Goal: Transaction & Acquisition: Download file/media

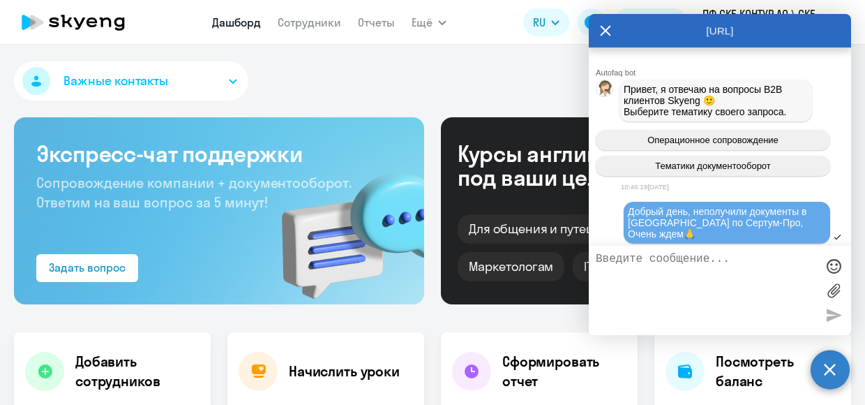
scroll to position [3379, 0]
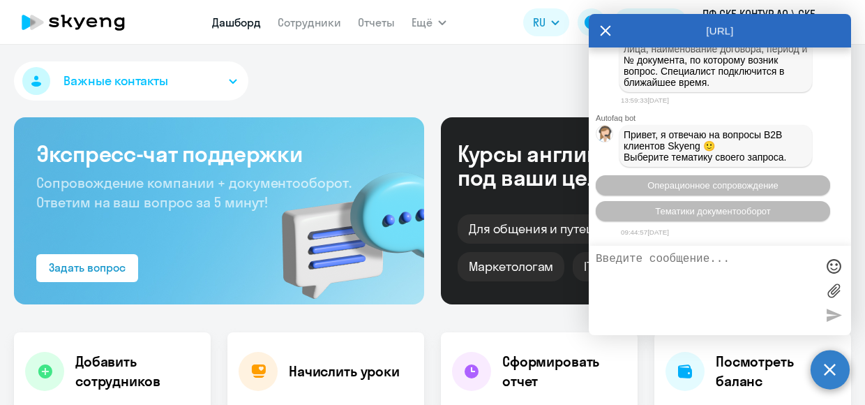
click at [218, 70] on button "Важные контакты" at bounding box center [131, 80] width 234 height 39
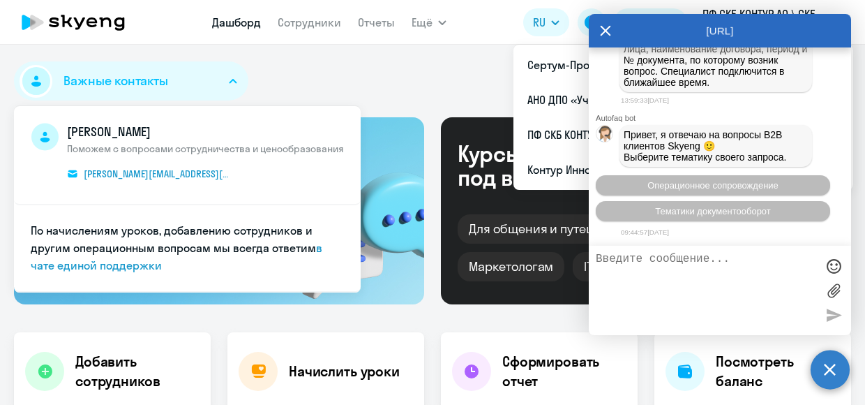
click at [603, 31] on icon at bounding box center [605, 30] width 11 height 33
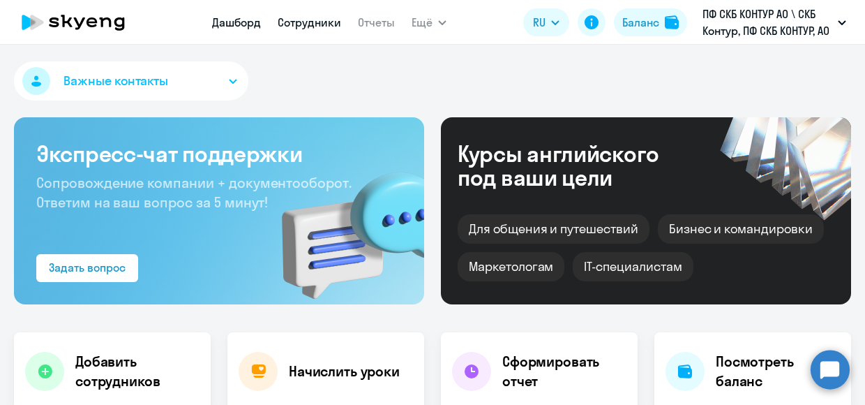
click at [312, 22] on link "Сотрудники" at bounding box center [309, 22] width 63 height 14
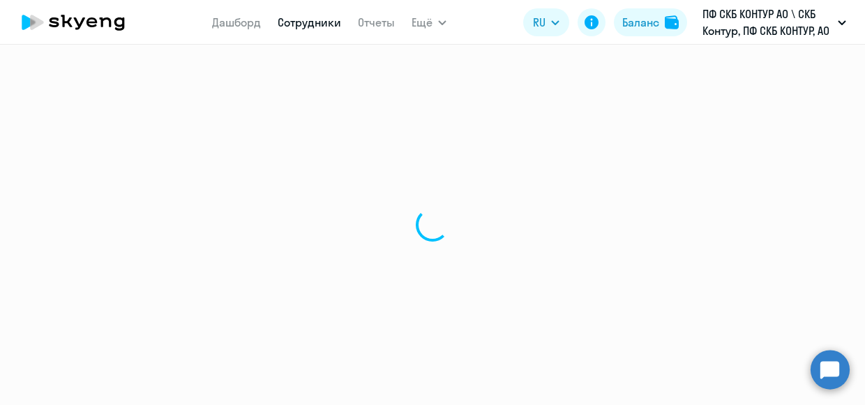
select select "30"
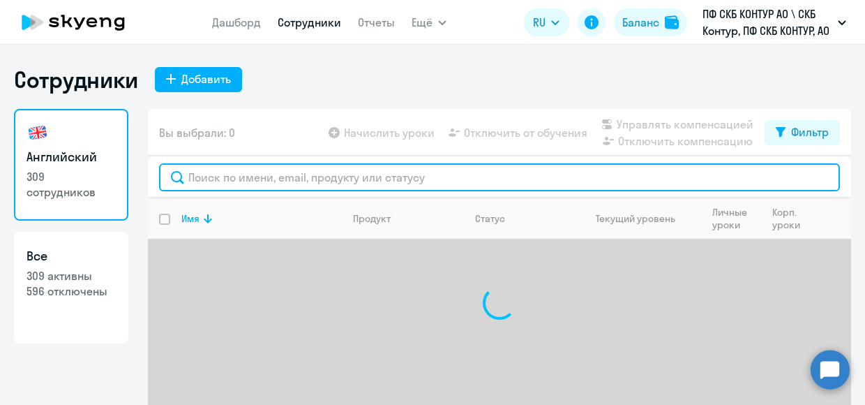
click at [267, 177] on input "text" at bounding box center [499, 177] width 681 height 28
paste input "Шеповаленко Александра Николаевна"
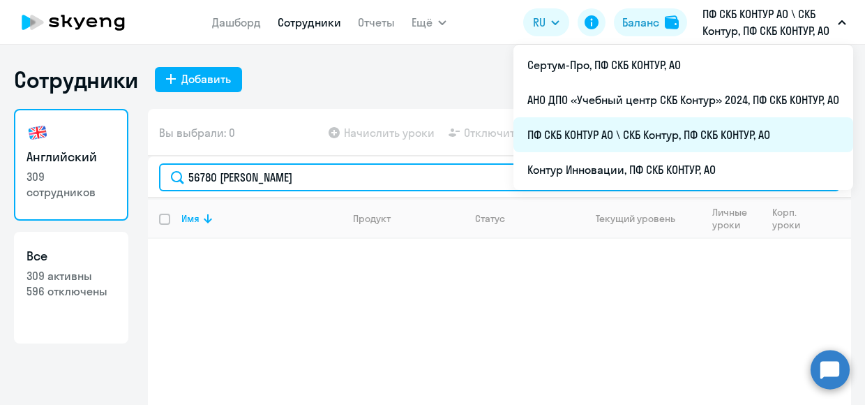
type input "56780 [PERSON_NAME]"
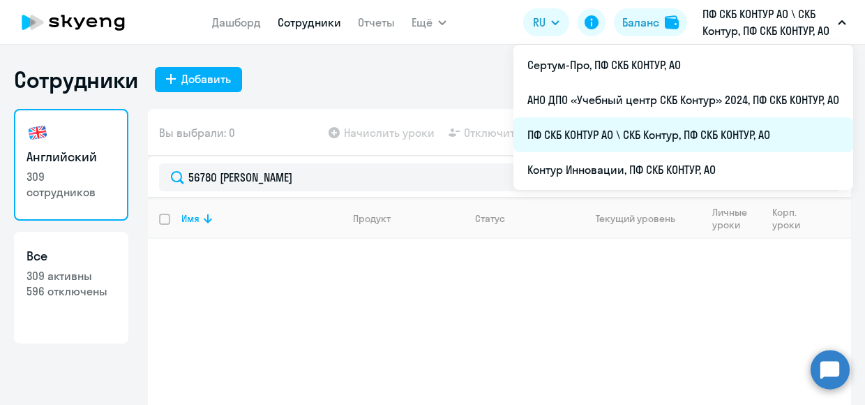
click at [691, 132] on li "ПФ СКБ КОНТУР АО \ СКБ Контур, ПФ СКБ КОНТУР, АО" at bounding box center [684, 134] width 340 height 35
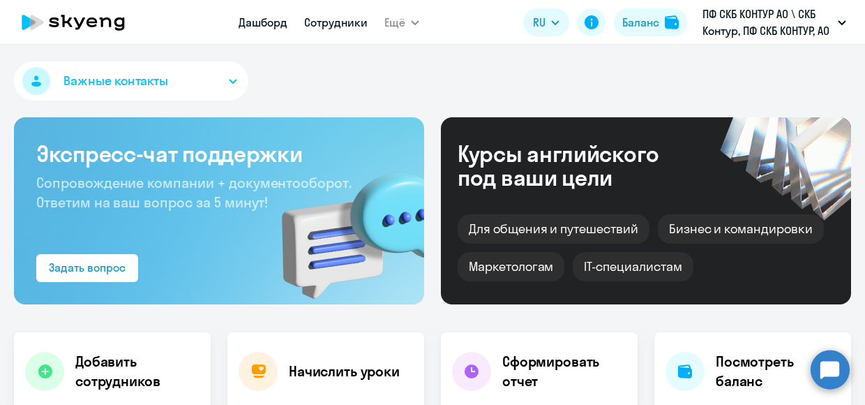
click at [354, 27] on link "Сотрудники" at bounding box center [335, 22] width 63 height 14
select select "30"
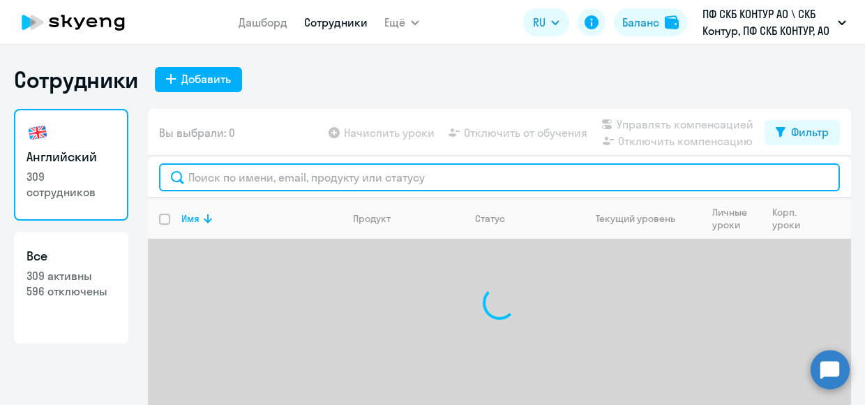
click at [260, 177] on input "text" at bounding box center [499, 177] width 681 height 28
paste input "Шеповаленко Александра Николаевна"
type input "56780 [PERSON_NAME]"
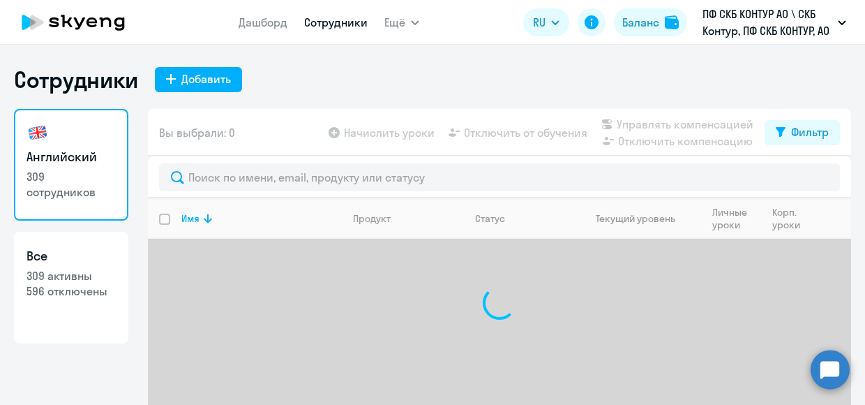
select select "30"
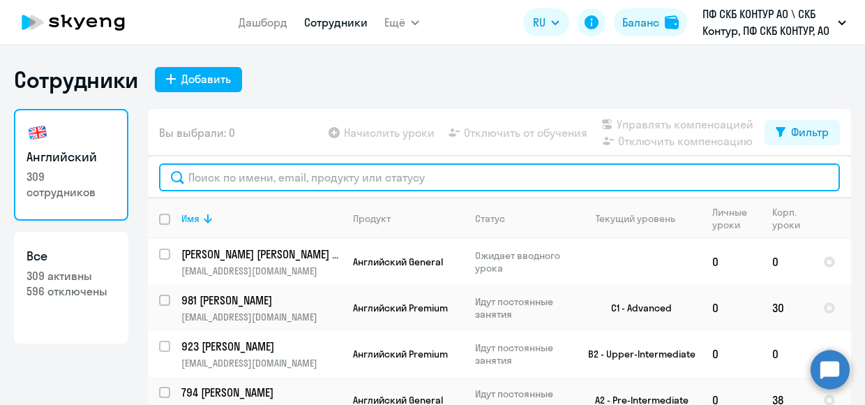
click at [296, 170] on input "text" at bounding box center [499, 177] width 681 height 28
paste input "56780"
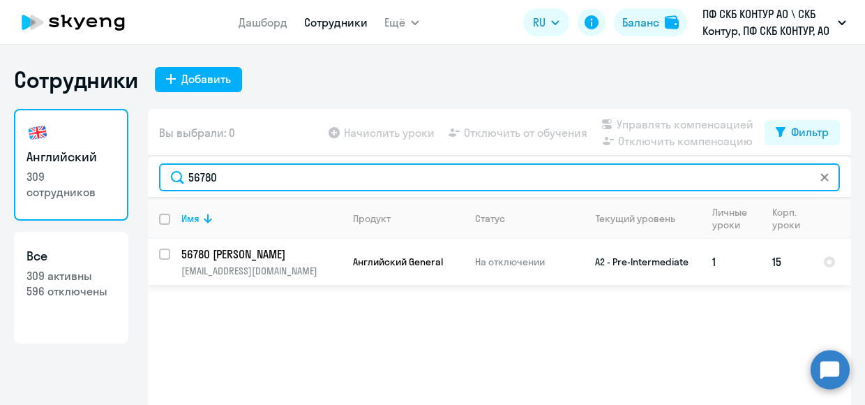
type input "56780"
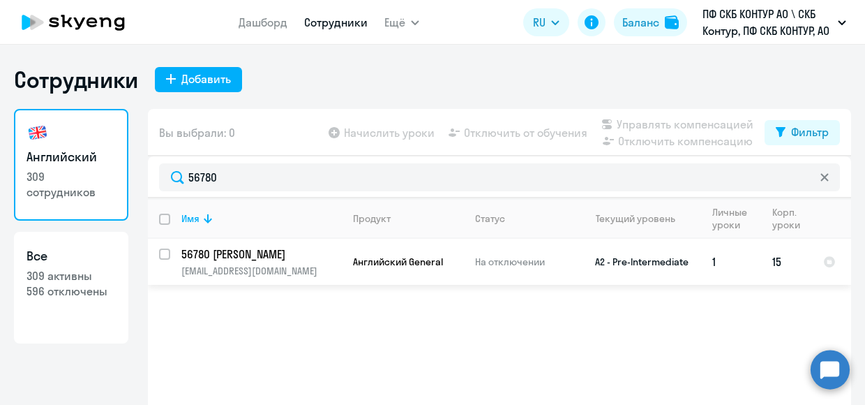
click at [163, 253] on input "select row 12863966" at bounding box center [173, 262] width 28 height 28
checkbox input "true"
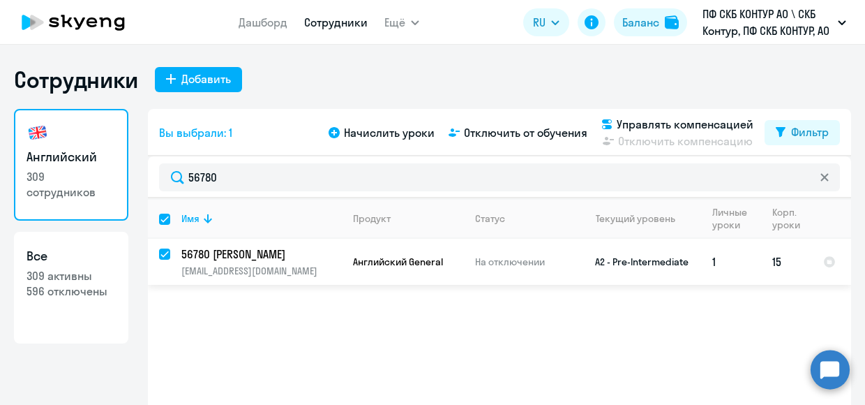
click at [775, 260] on td "15" at bounding box center [786, 262] width 51 height 46
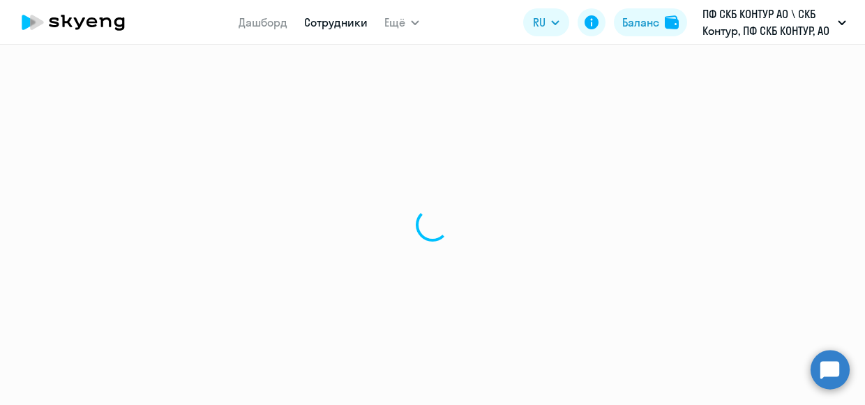
select select "english"
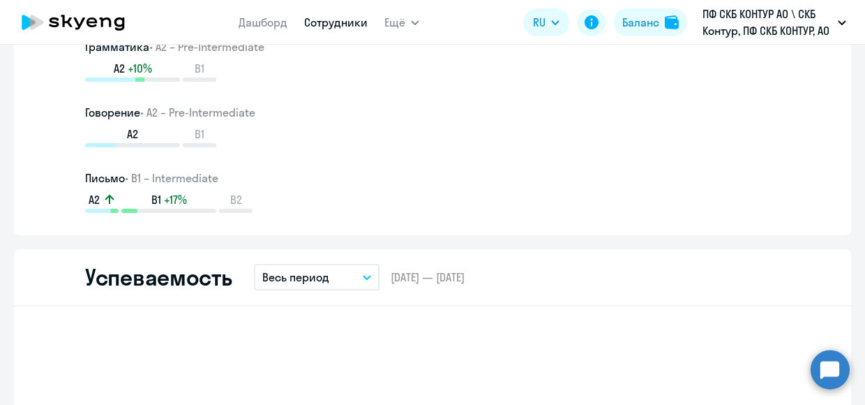
scroll to position [1186, 0]
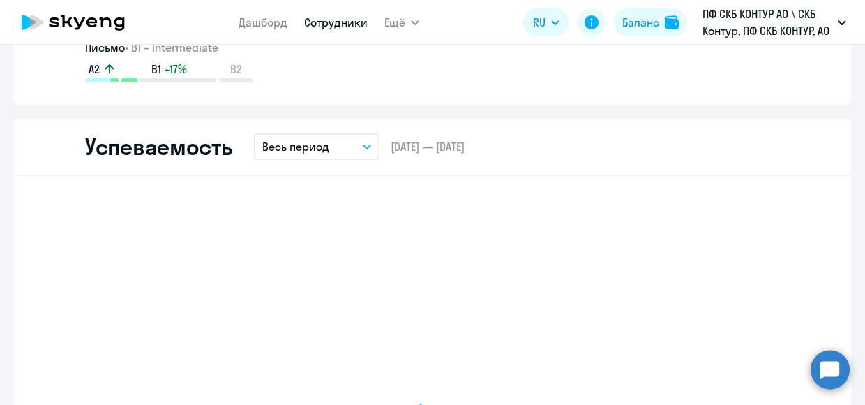
click at [350, 149] on button "Весь период" at bounding box center [317, 146] width 126 height 27
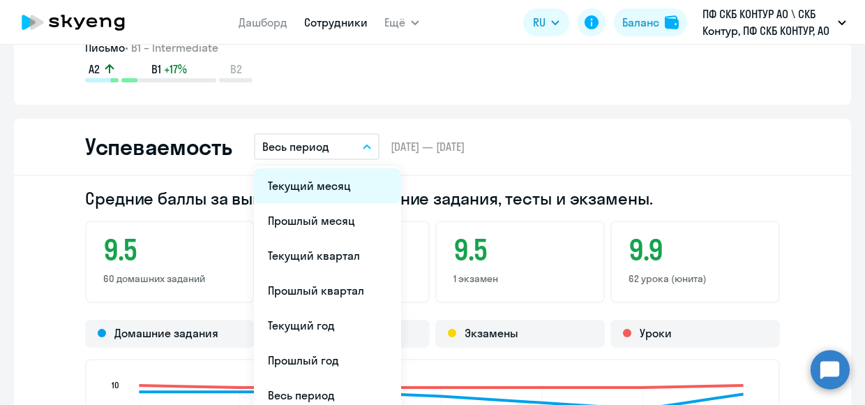
click at [332, 188] on li "Текущий месяц" at bounding box center [327, 185] width 147 height 35
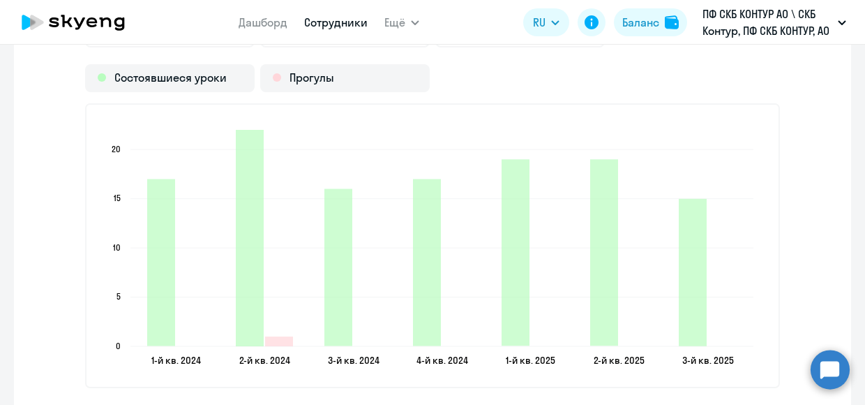
scroll to position [1675, 0]
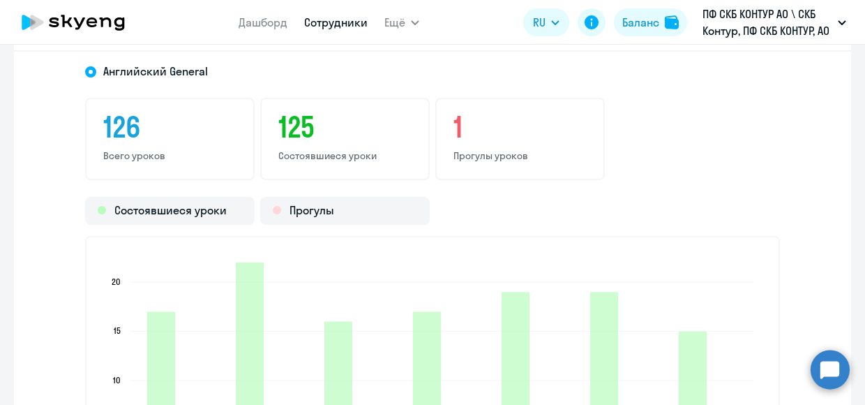
click at [475, 161] on p "Прогулы уроков" at bounding box center [520, 155] width 133 height 13
click at [324, 211] on div "Прогулы" at bounding box center [345, 211] width 170 height 28
click at [315, 212] on div "Прогулы" at bounding box center [345, 211] width 170 height 28
click at [315, 214] on div "Прогулы" at bounding box center [345, 211] width 170 height 28
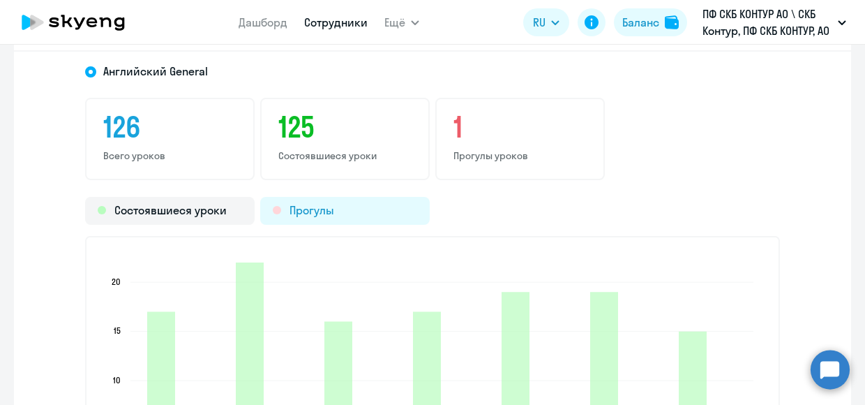
click at [315, 214] on div "Прогулы" at bounding box center [345, 211] width 170 height 28
drag, startPoint x: 315, startPoint y: 214, endPoint x: 338, endPoint y: 210, distance: 23.3
click at [338, 210] on div "Прогулы" at bounding box center [345, 211] width 170 height 28
click at [474, 154] on p "Прогулы уроков" at bounding box center [520, 155] width 133 height 13
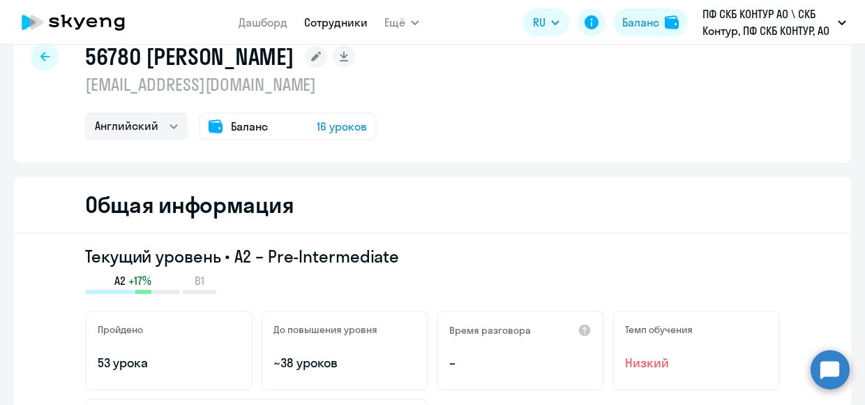
scroll to position [0, 0]
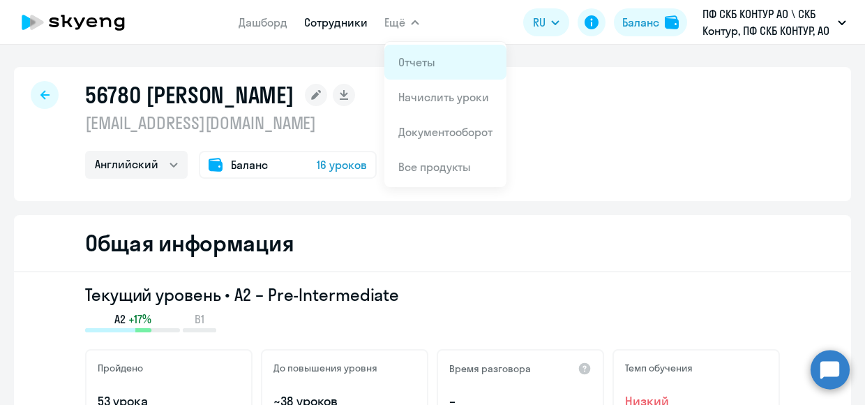
click at [411, 61] on link "Отчеты" at bounding box center [416, 62] width 37 height 14
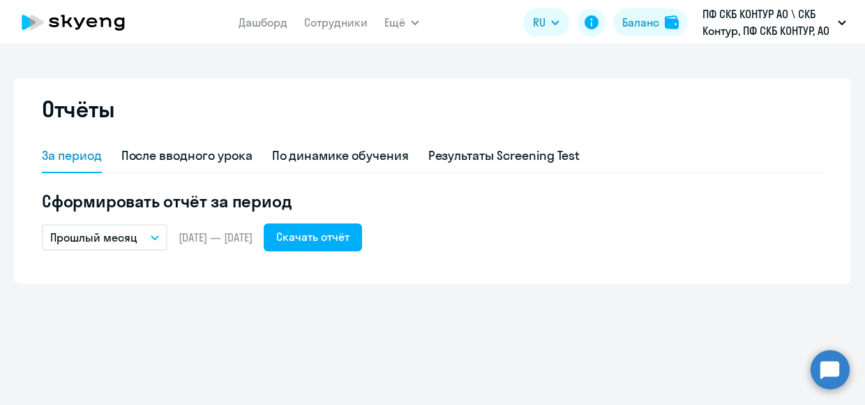
click at [223, 243] on span "[DATE] — [DATE]" at bounding box center [216, 237] width 74 height 15
drag, startPoint x: 223, startPoint y: 243, endPoint x: 155, endPoint y: 237, distance: 68.7
click at [155, 237] on icon "button" at bounding box center [155, 237] width 8 height 5
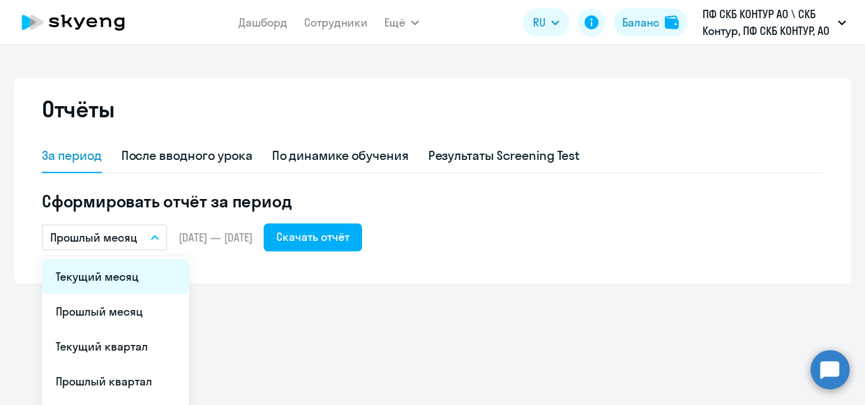
click at [119, 272] on li "Текущий месяц" at bounding box center [115, 276] width 147 height 35
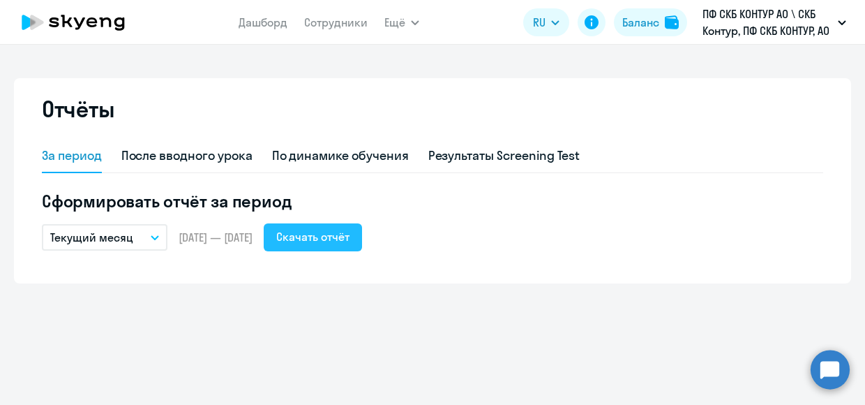
click at [350, 234] on div "Скачать отчёт" at bounding box center [312, 236] width 73 height 17
